Goal: Information Seeking & Learning: Check status

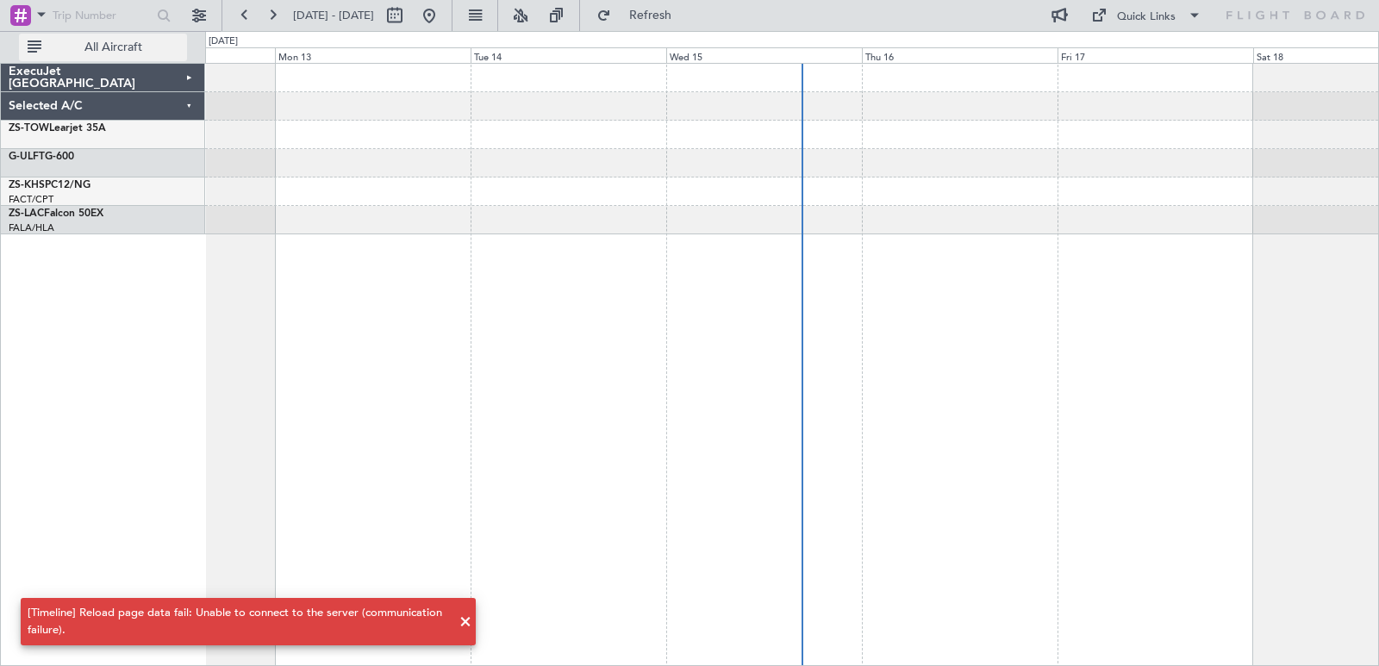
click at [141, 53] on span "All Aircraft" at bounding box center [113, 47] width 137 height 12
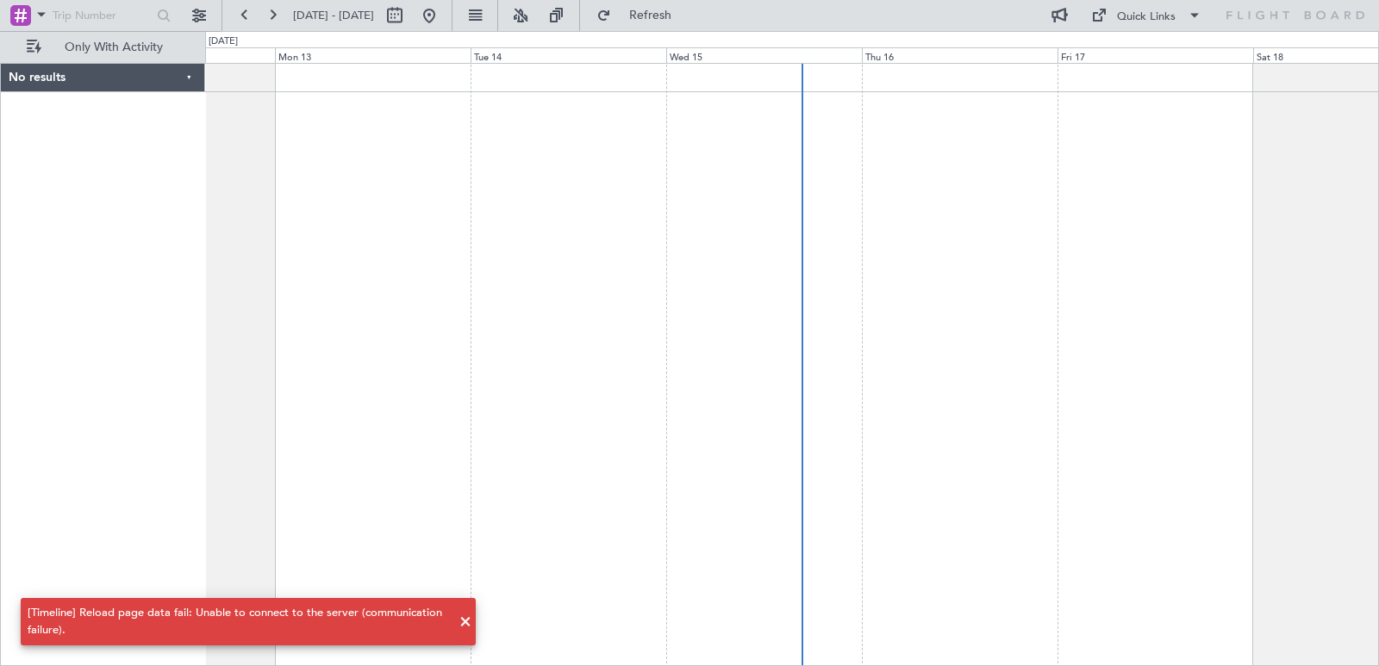
click at [142, 72] on div "No results" at bounding box center [103, 78] width 204 height 28
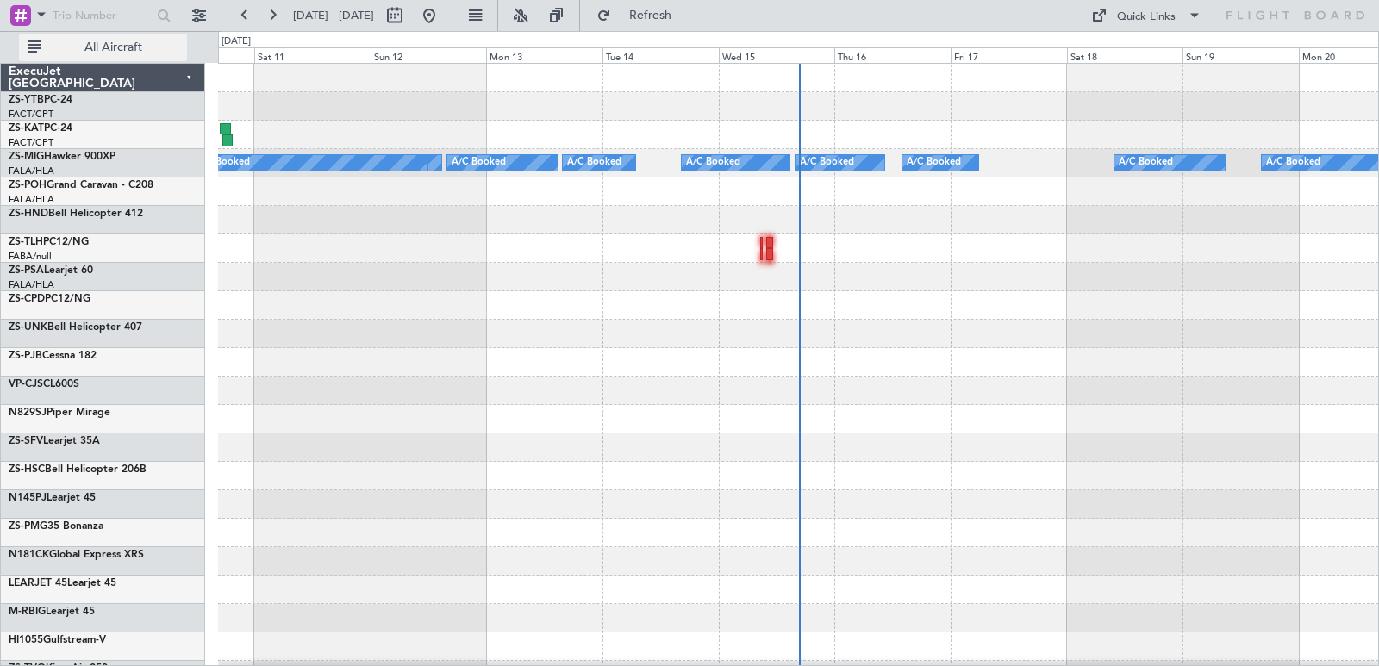
click at [89, 46] on span "All Aircraft" at bounding box center [113, 47] width 137 height 12
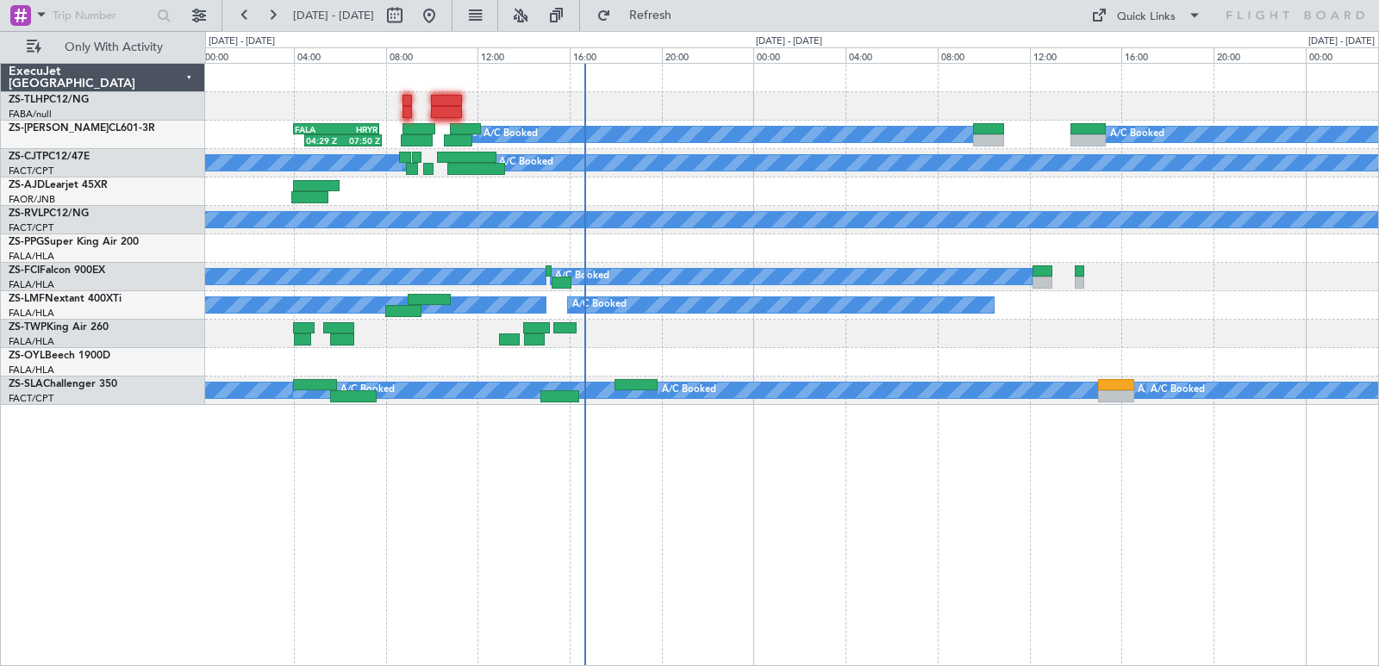
click at [754, 345] on div "A/C Booked A/C Booked A/C Booked A/C Booked A/C Booked 04:29 Z 07:50 Z FALA 04:…" at bounding box center [791, 234] width 1173 height 341
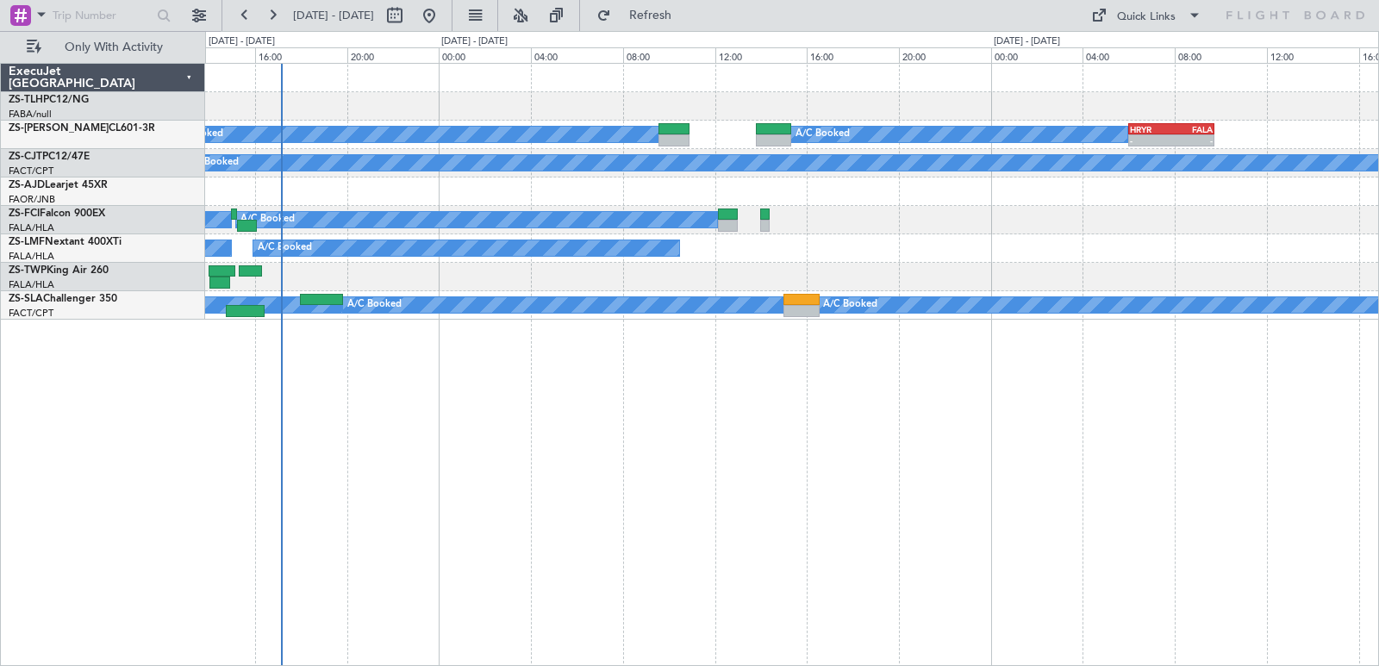
click at [795, 374] on div "A/C Booked A/C Booked A/C Booked A/C Booked A/C Booked A/C Booked A/C Booked A/…" at bounding box center [792, 364] width 1174 height 603
